Goal: Task Accomplishment & Management: Manage account settings

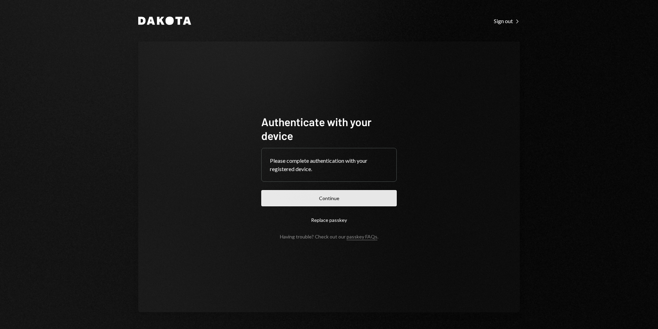
click at [353, 199] on button "Continue" at bounding box center [328, 198] width 135 height 16
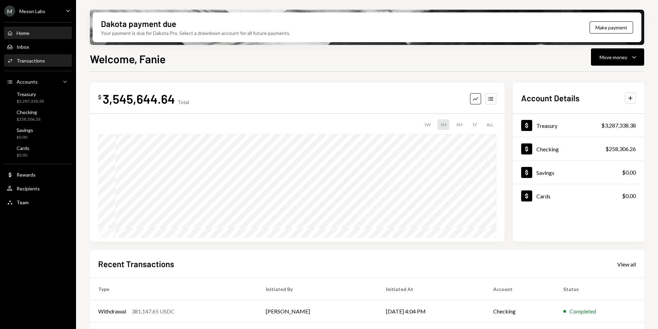
click at [35, 60] on div "Transactions" at bounding box center [31, 61] width 28 height 6
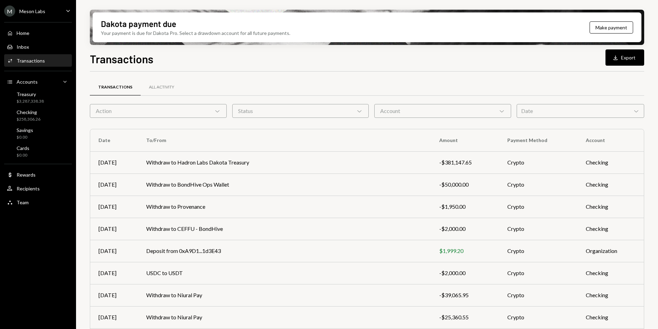
click at [38, 60] on div "Transactions" at bounding box center [31, 61] width 28 height 6
click at [47, 11] on div "M Meson Labs Caret Down" at bounding box center [38, 11] width 76 height 11
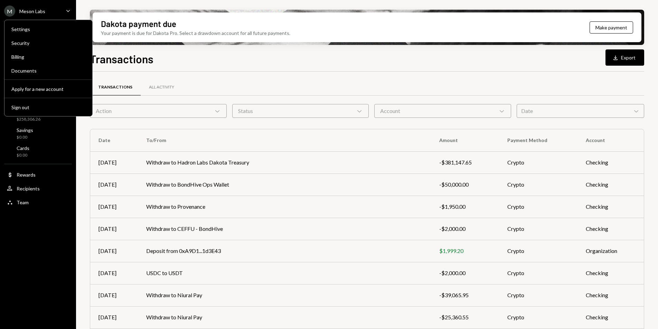
click at [197, 85] on div "Transactions All Activity" at bounding box center [367, 87] width 554 height 18
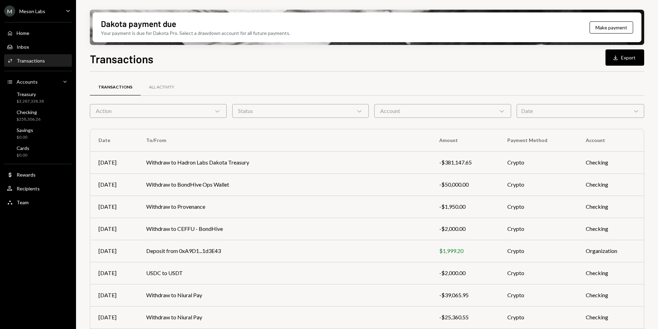
click at [47, 59] on div "Activities Transactions" at bounding box center [38, 61] width 62 height 6
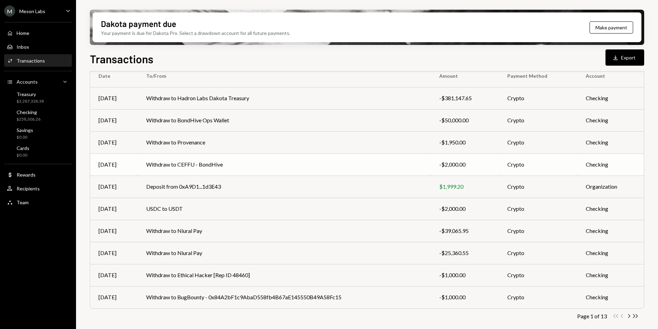
scroll to position [65, 0]
click at [630, 316] on icon "button" at bounding box center [629, 316] width 2 height 4
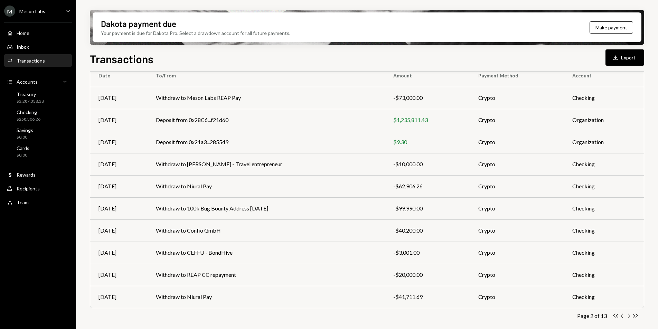
click at [630, 316] on icon "Chevron Right" at bounding box center [628, 315] width 7 height 7
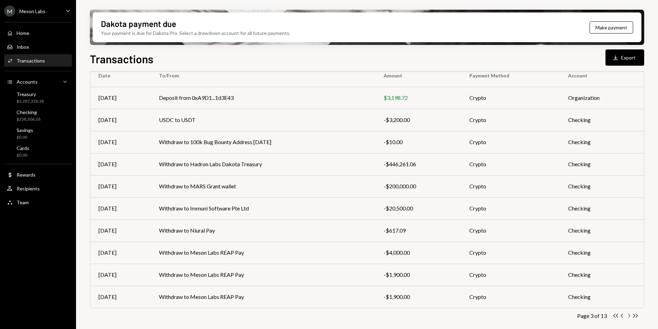
click at [629, 316] on icon "button" at bounding box center [629, 316] width 2 height 4
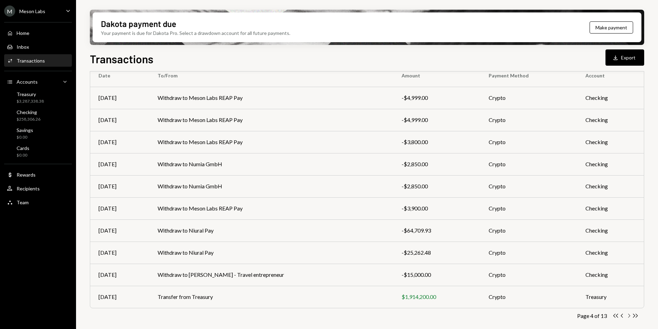
click at [630, 318] on icon "Chevron Right" at bounding box center [628, 315] width 7 height 7
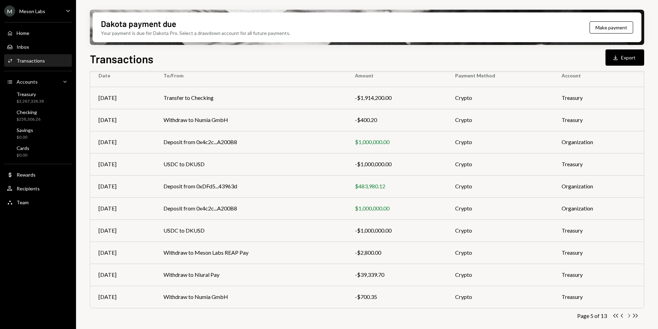
click at [630, 316] on icon "Chevron Right" at bounding box center [628, 315] width 7 height 7
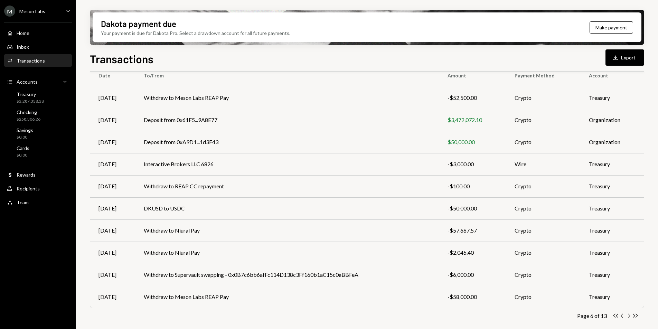
click at [629, 315] on icon "button" at bounding box center [629, 316] width 2 height 4
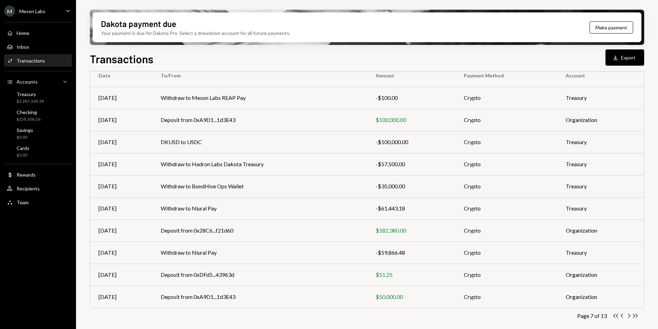
click at [34, 16] on div "M Meson Labs" at bounding box center [24, 11] width 41 height 11
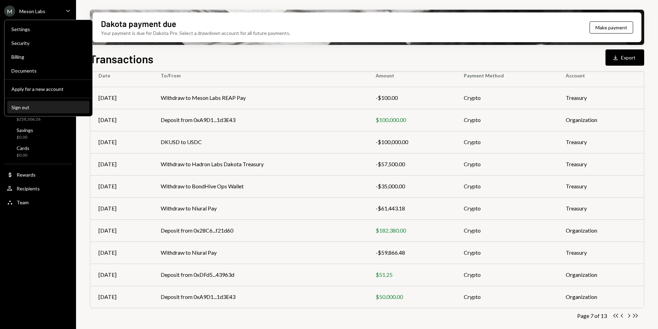
click at [38, 105] on div "Sign out" at bounding box center [48, 107] width 74 height 6
